Goal: Information Seeking & Learning: Learn about a topic

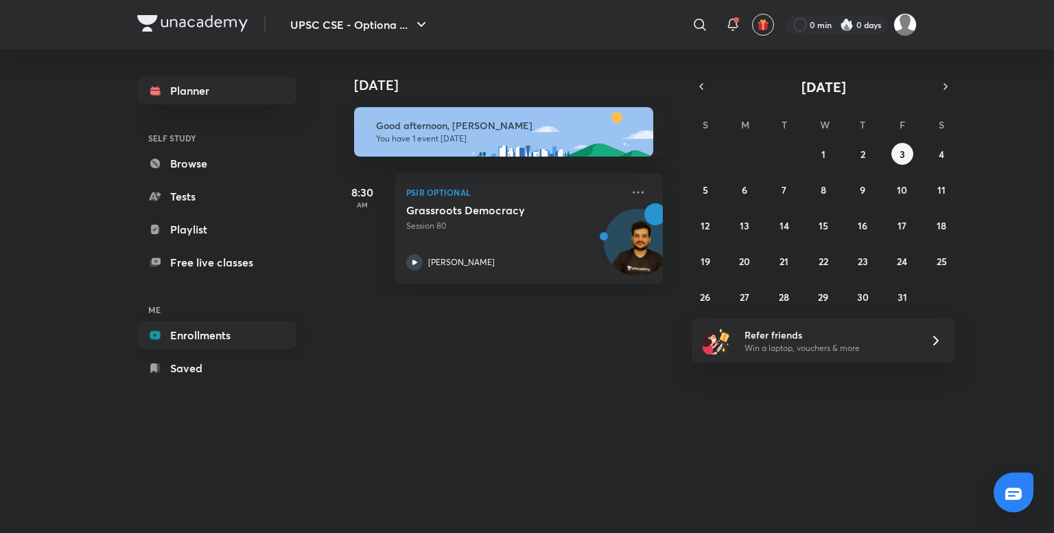
click at [209, 333] on link "Enrollments" at bounding box center [216, 334] width 159 height 27
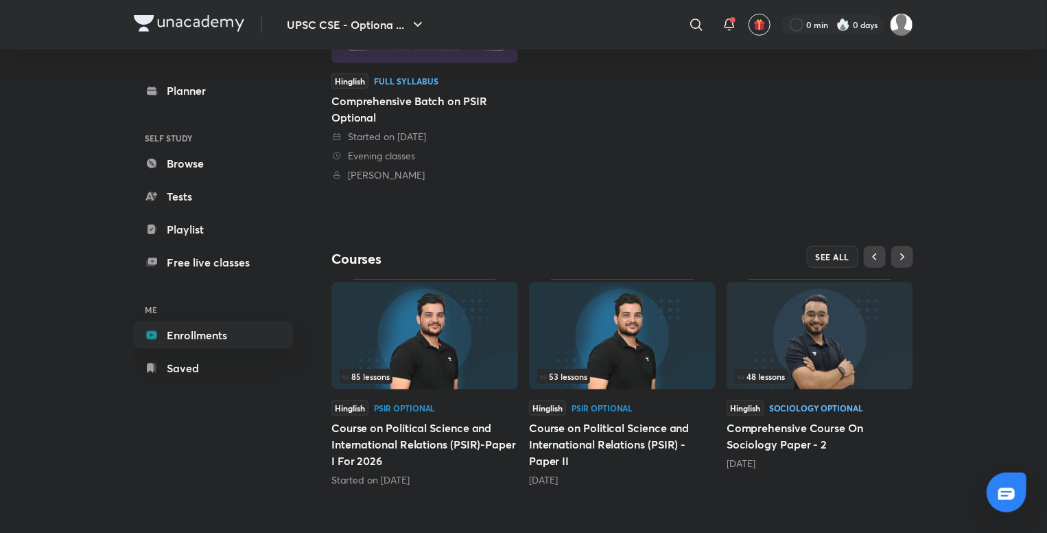
scroll to position [274, 0]
click at [810, 407] on div "Sociology Optional" at bounding box center [816, 408] width 94 height 8
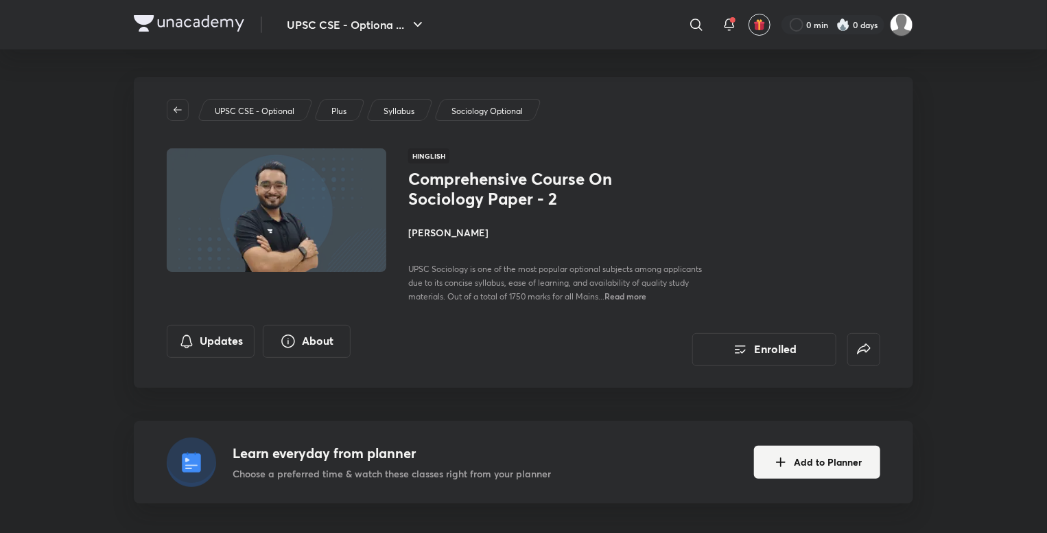
click at [431, 231] on h4 "[PERSON_NAME]" at bounding box center [561, 232] width 307 height 14
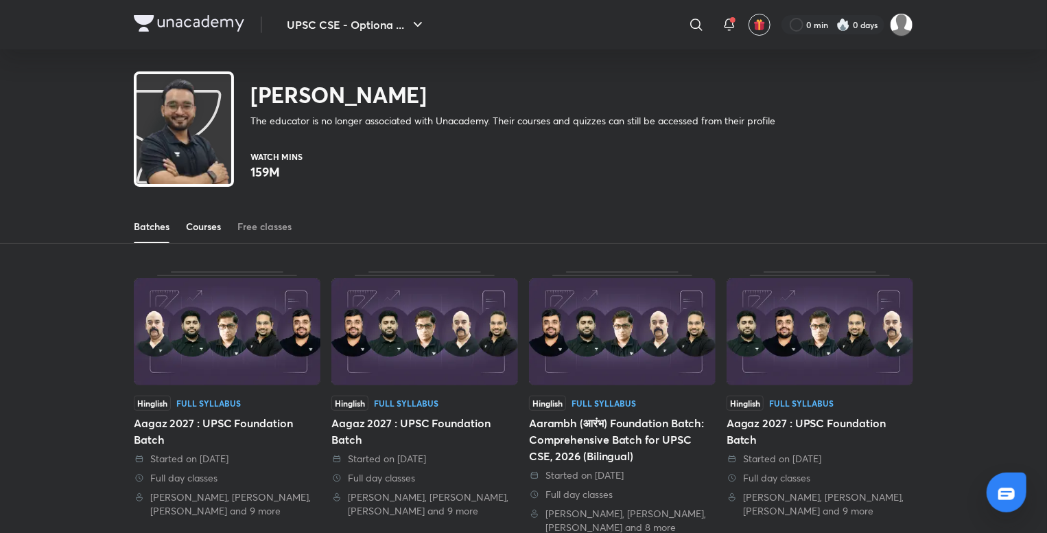
click at [205, 222] on div "Courses" at bounding box center [203, 227] width 35 height 14
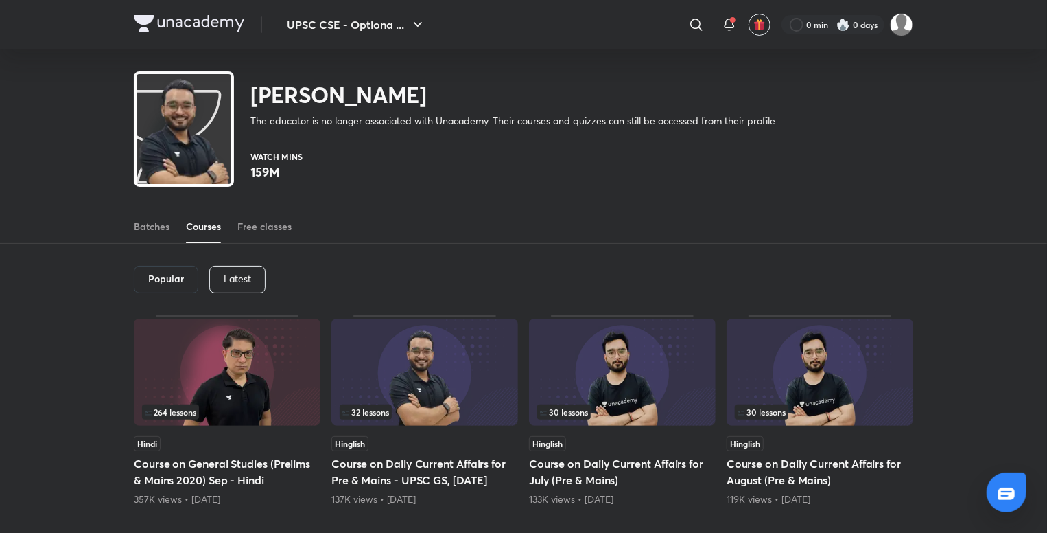
click at [241, 270] on div "Latest" at bounding box center [237, 279] width 56 height 27
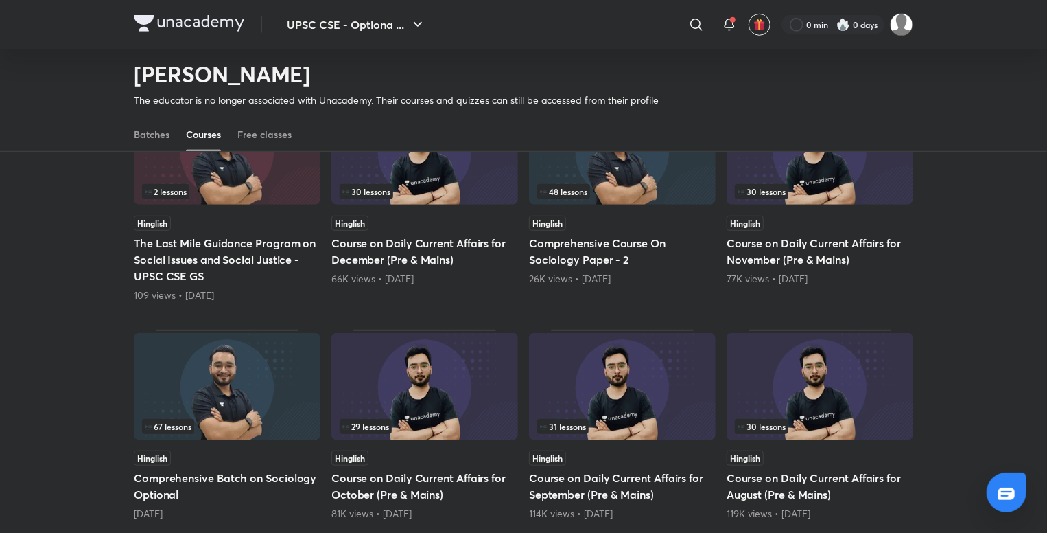
scroll to position [415, 0]
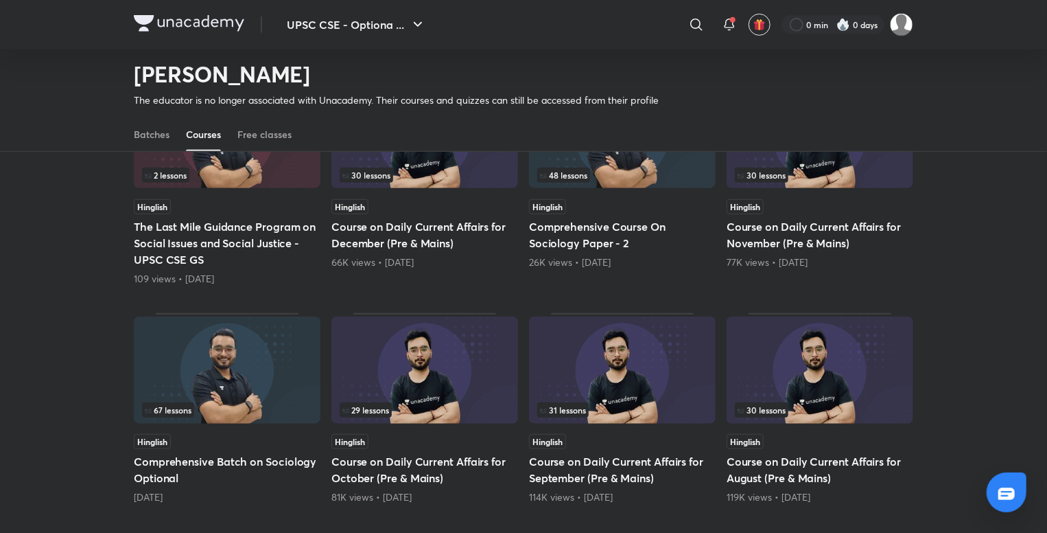
click at [264, 378] on img at bounding box center [227, 369] width 187 height 107
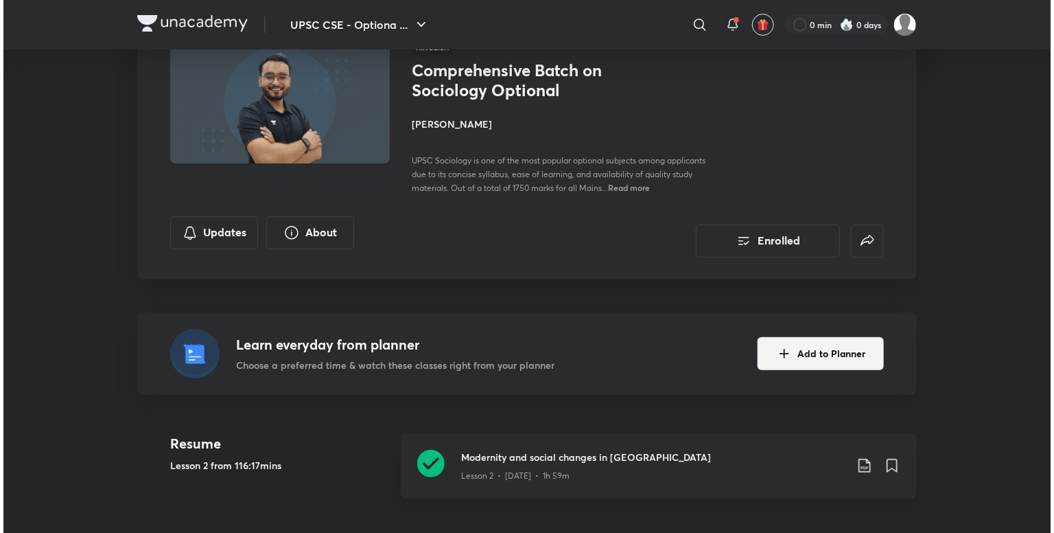
scroll to position [105, 0]
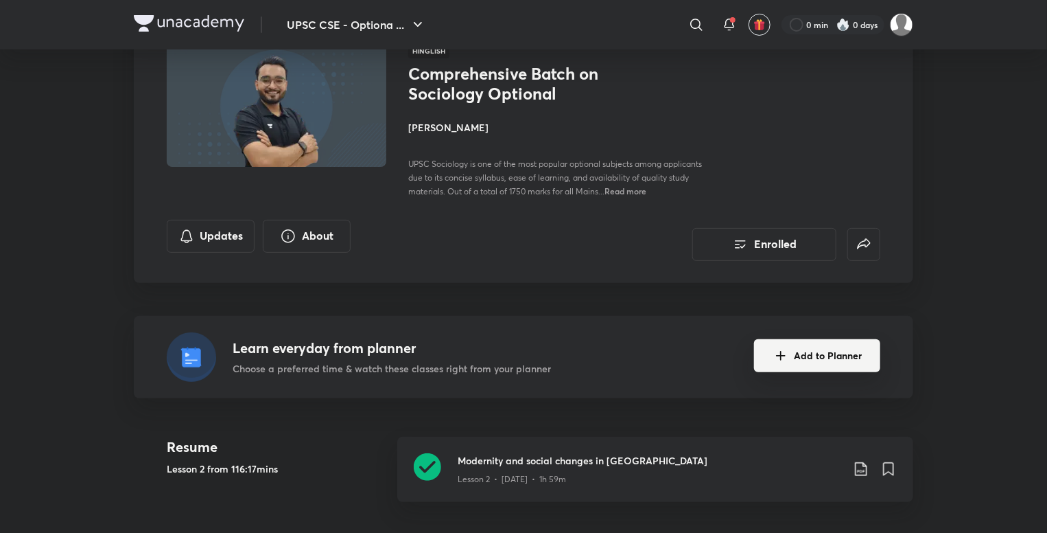
click at [812, 352] on button "Add to Planner" at bounding box center [817, 355] width 126 height 33
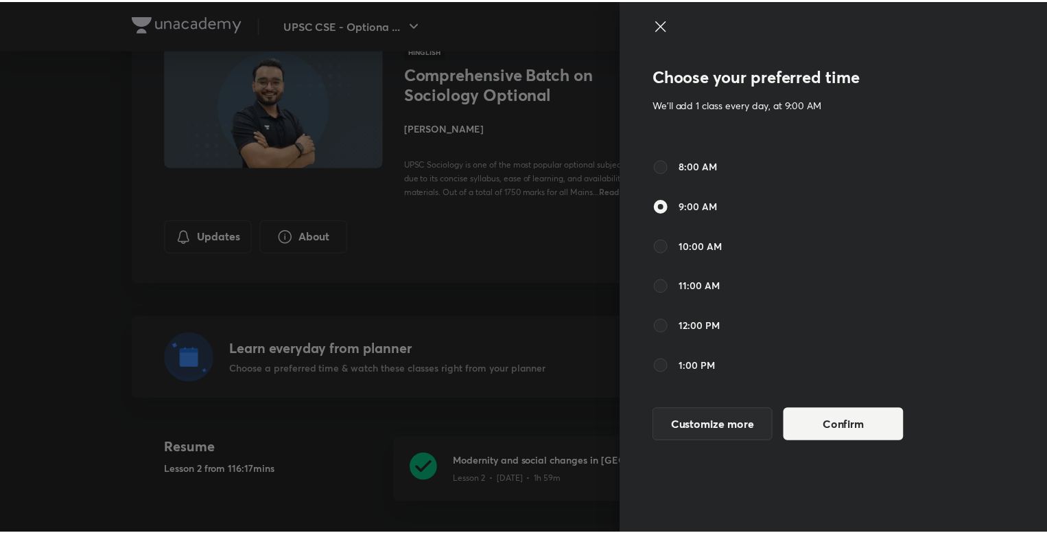
scroll to position [79, 0]
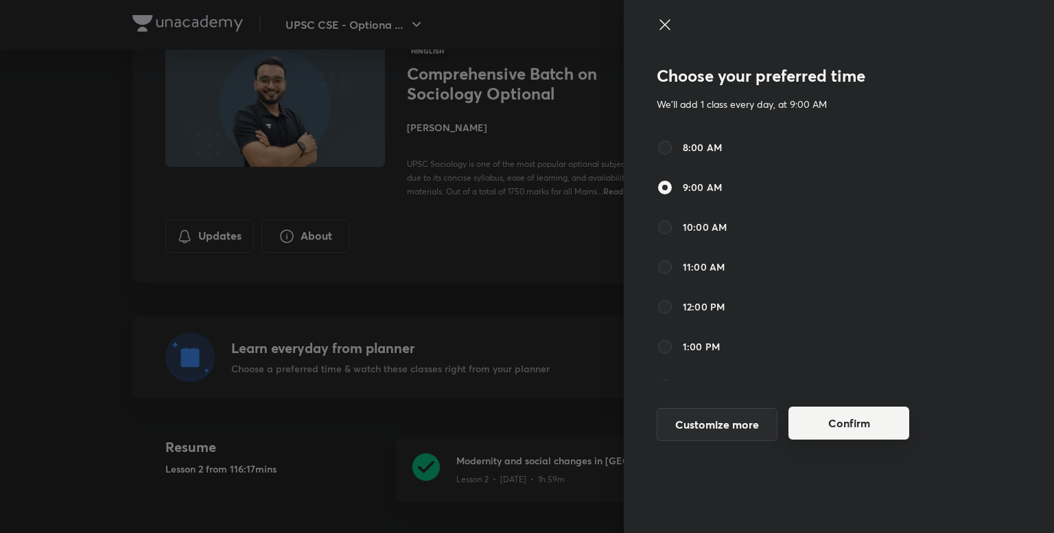
click at [818, 430] on button "Confirm" at bounding box center [849, 422] width 121 height 33
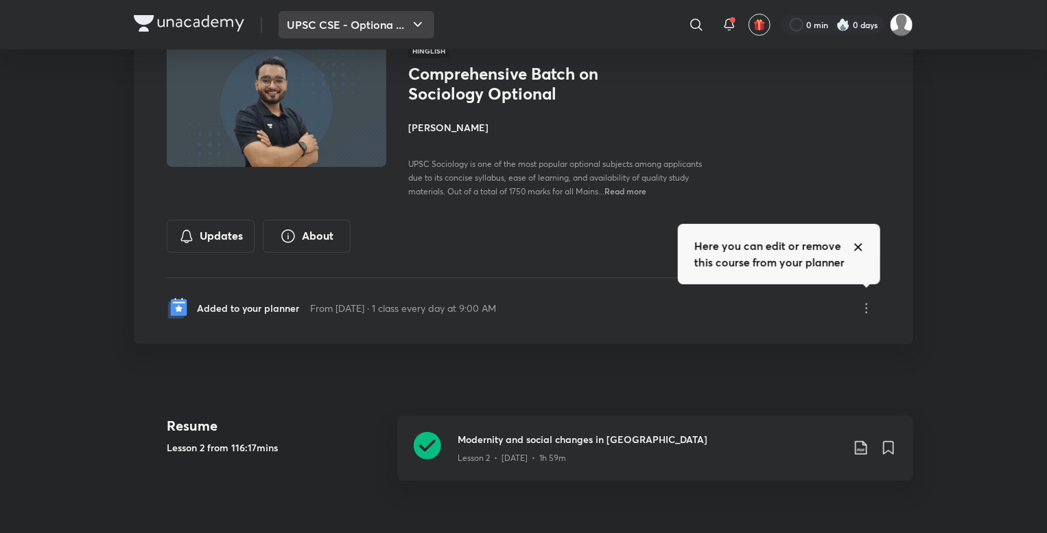
click at [337, 17] on button "UPSC CSE - Optiona ..." at bounding box center [357, 24] width 156 height 27
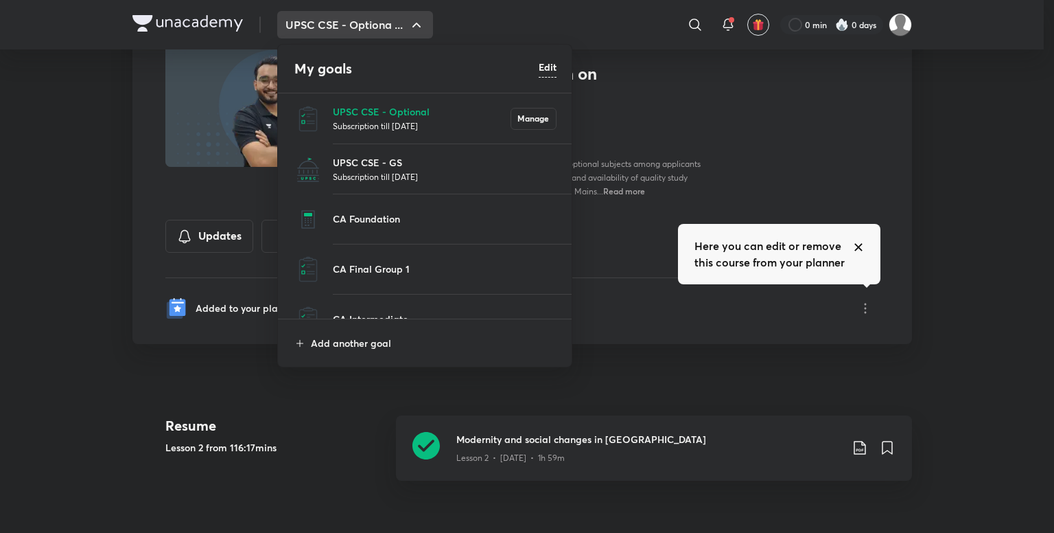
click at [199, 29] on div at bounding box center [527, 266] width 1054 height 533
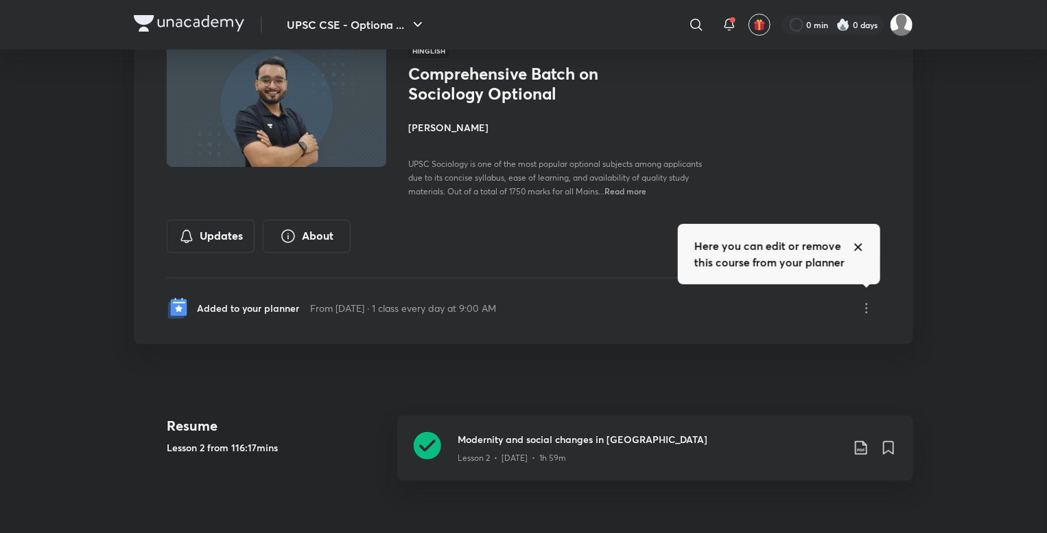
click at [209, 17] on img at bounding box center [189, 23] width 111 height 16
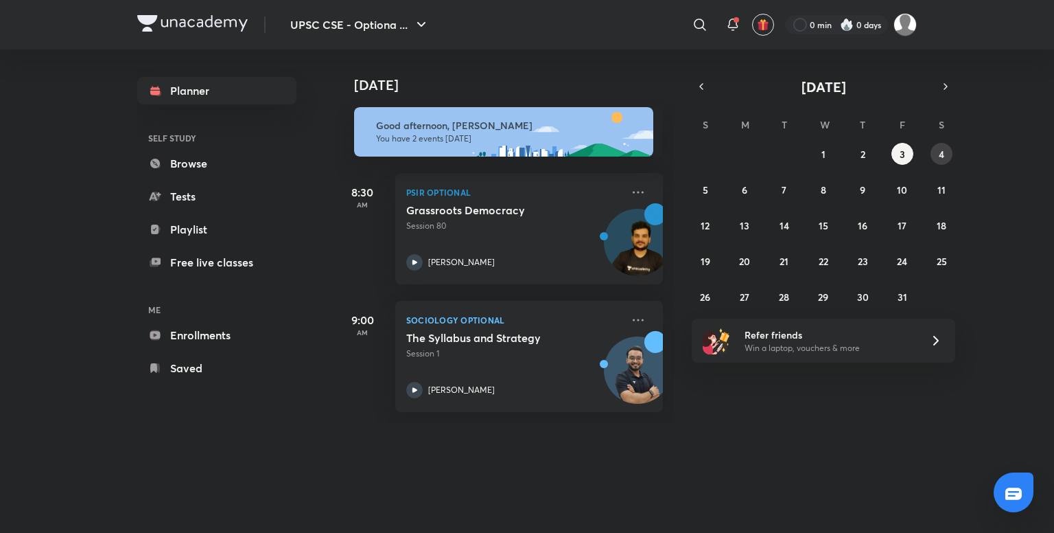
click at [939, 156] on abbr "4" at bounding box center [941, 154] width 5 height 13
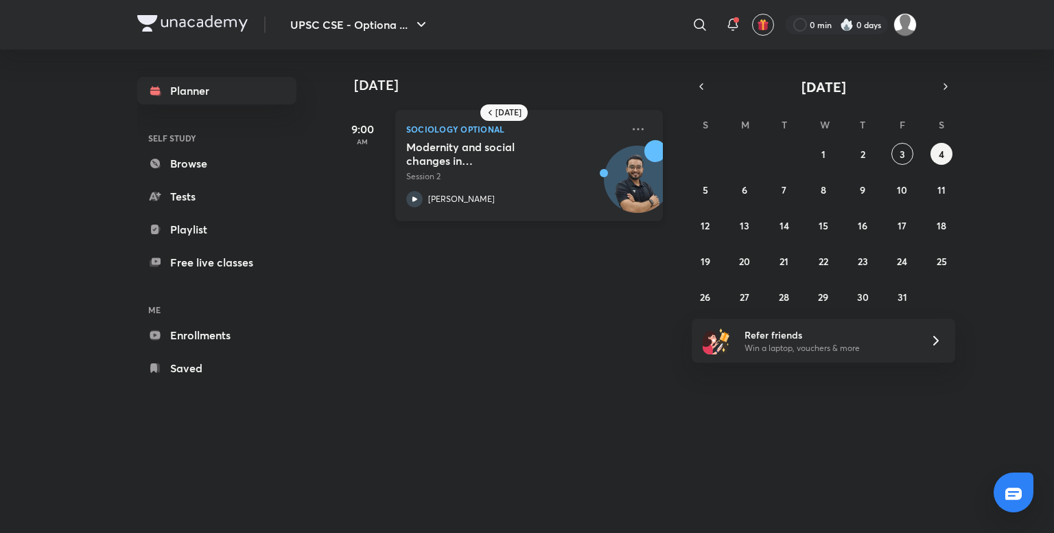
click at [506, 154] on h5 "Modernity and social changes in [GEOGRAPHIC_DATA]" at bounding box center [491, 153] width 171 height 27
click at [940, 152] on abbr "4" at bounding box center [941, 154] width 5 height 13
click at [705, 187] on abbr "5" at bounding box center [705, 189] width 5 height 13
click at [513, 191] on div "[PERSON_NAME]" at bounding box center [514, 199] width 216 height 16
